Goal: Information Seeking & Learning: Learn about a topic

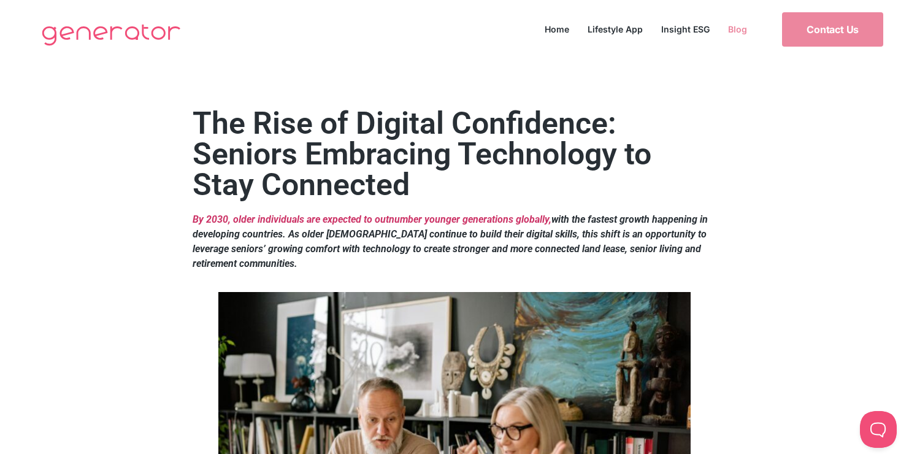
click at [736, 25] on link "Blog" at bounding box center [737, 29] width 37 height 17
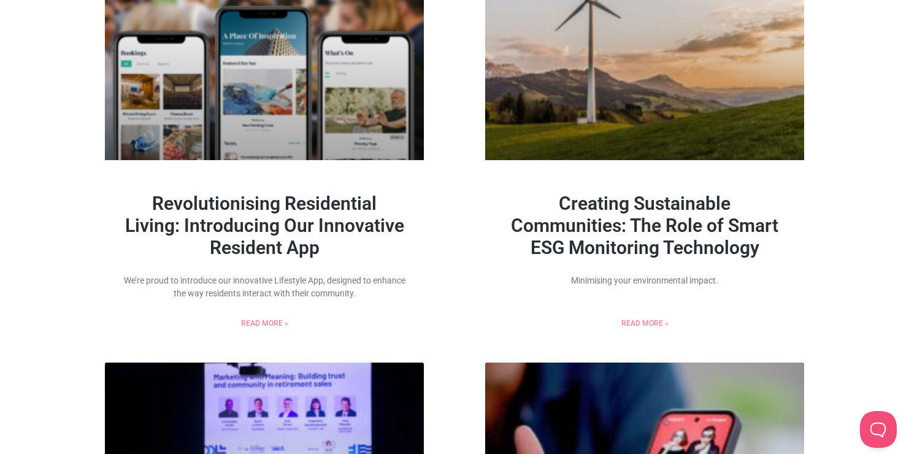
scroll to position [146, 0]
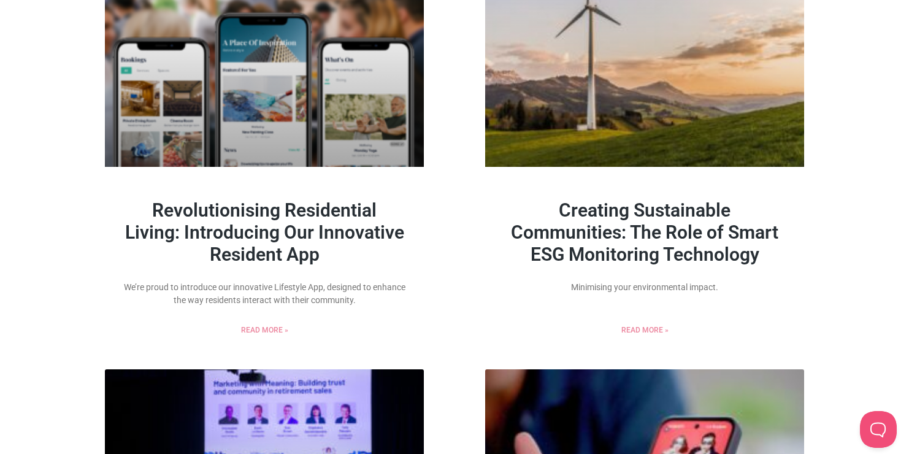
click at [673, 226] on link "Creating Sustainable Communities: The Role of Smart ESG Monitoring Technology" at bounding box center [644, 232] width 267 height 66
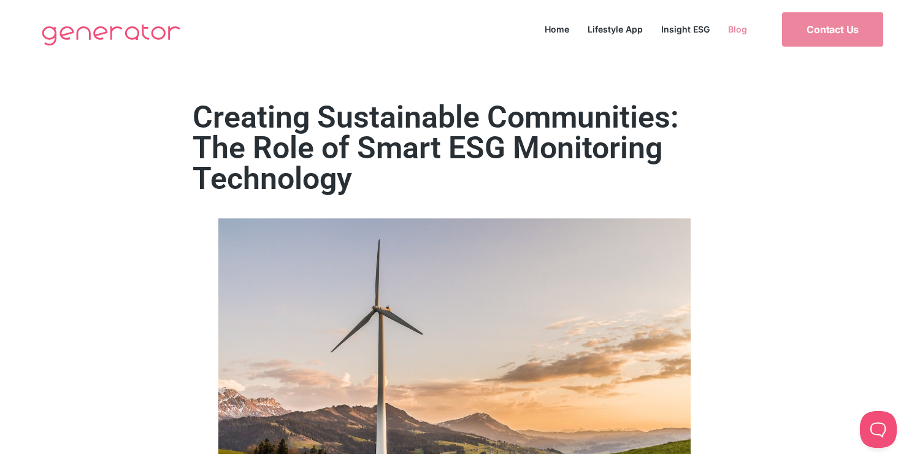
click at [739, 28] on link "Blog" at bounding box center [737, 29] width 37 height 17
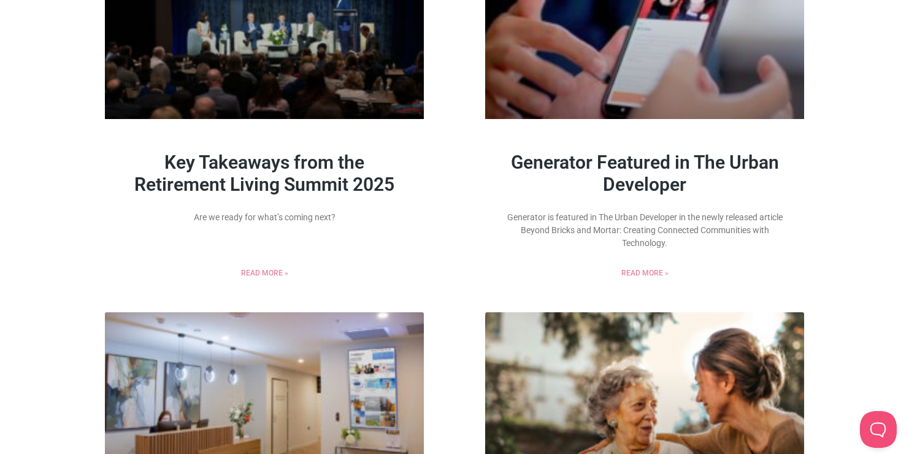
scroll to position [696, 0]
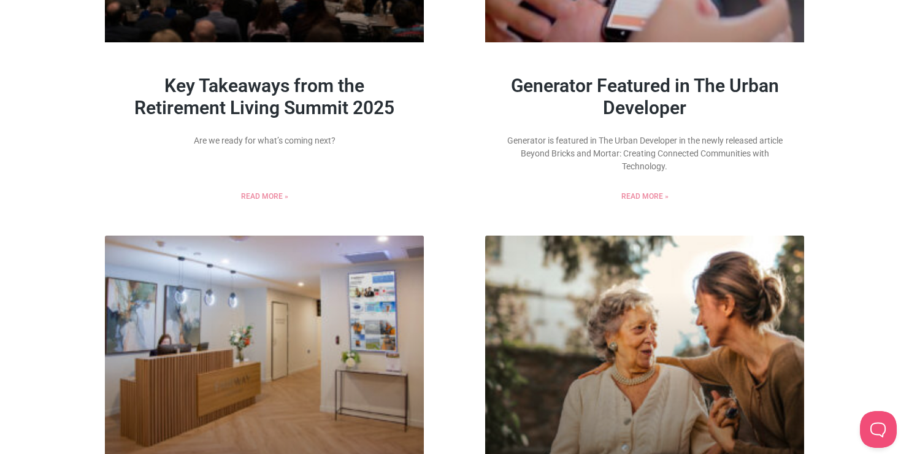
click at [705, 104] on link "Generator Featured in The Urban Developer" at bounding box center [645, 97] width 268 height 44
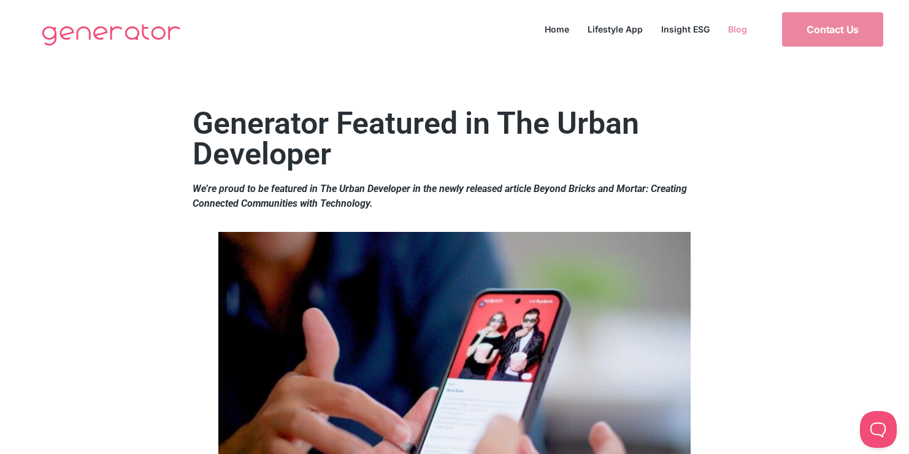
click at [736, 25] on link "Blog" at bounding box center [737, 29] width 37 height 17
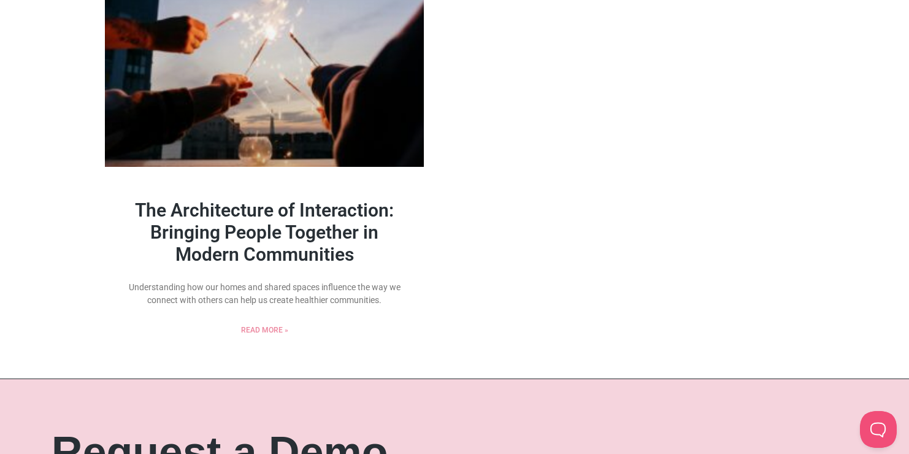
scroll to position [1421, 0]
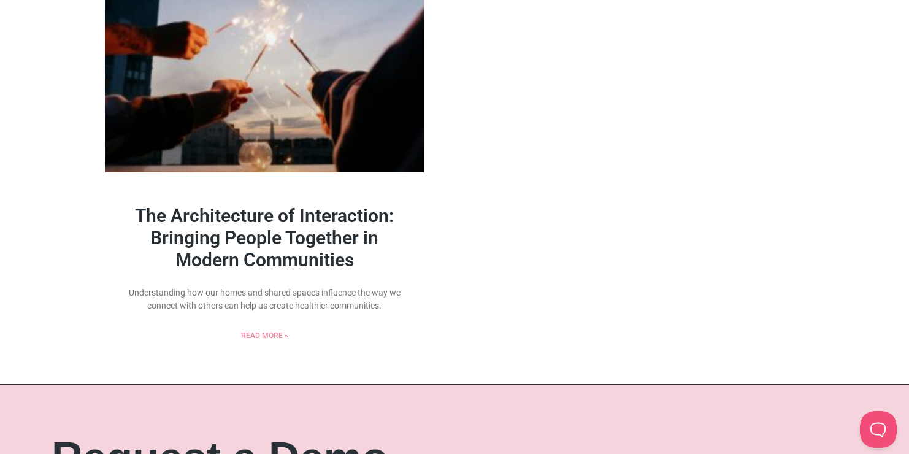
click at [372, 228] on link "The Architecture of Interaction: Bringing People Together in Modern Communities" at bounding box center [264, 238] width 259 height 66
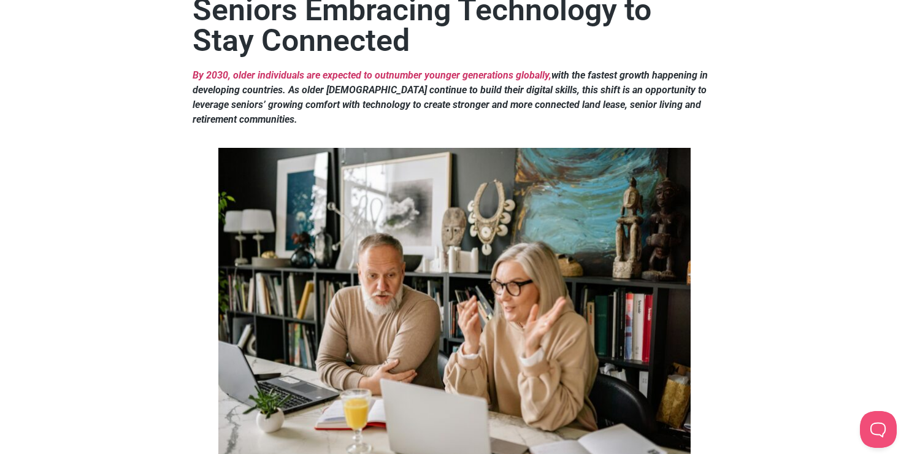
scroll to position [26, 0]
